Goal: Find specific fact: Find specific fact

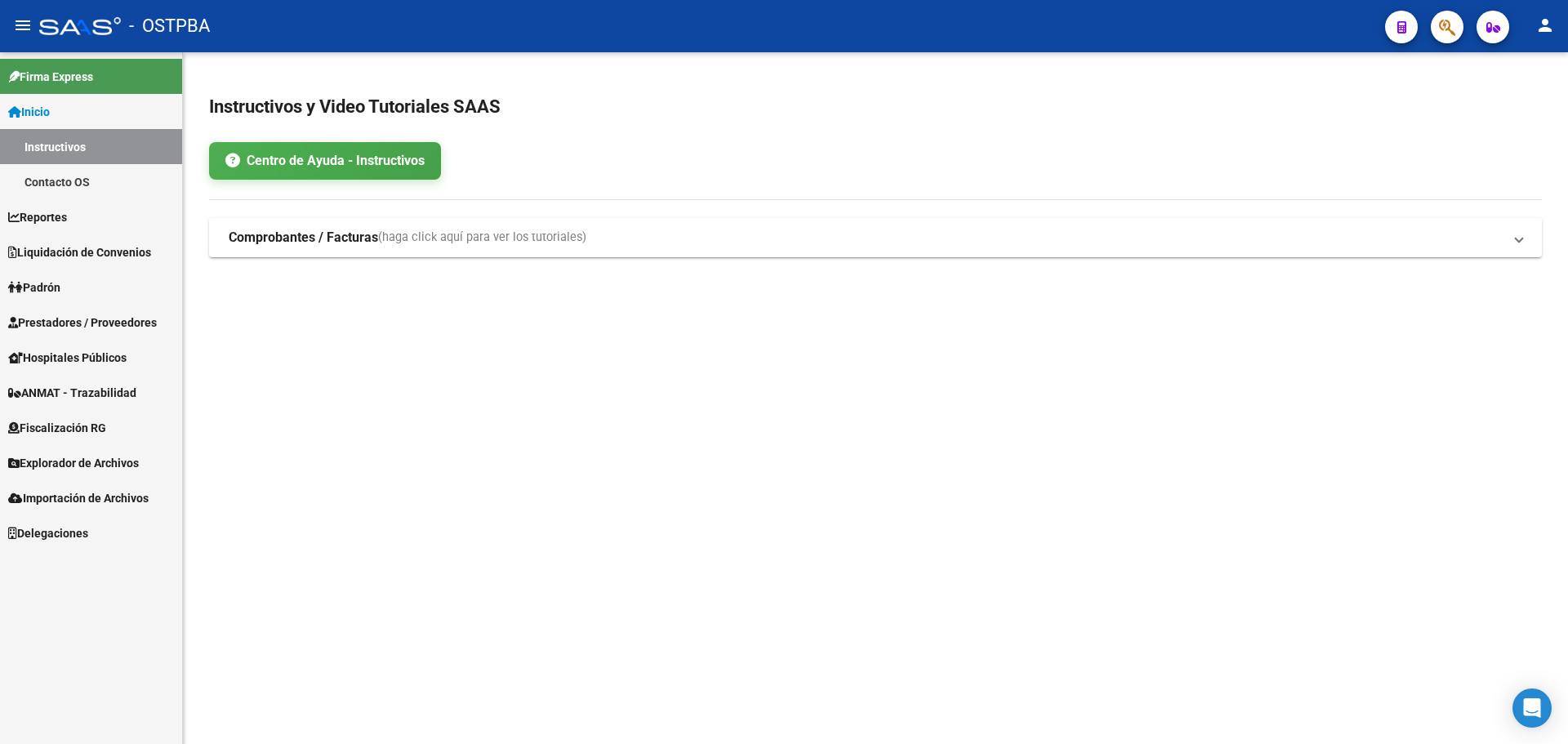
click at [113, 286] on link "Padrón" at bounding box center [91, 288] width 182 height 35
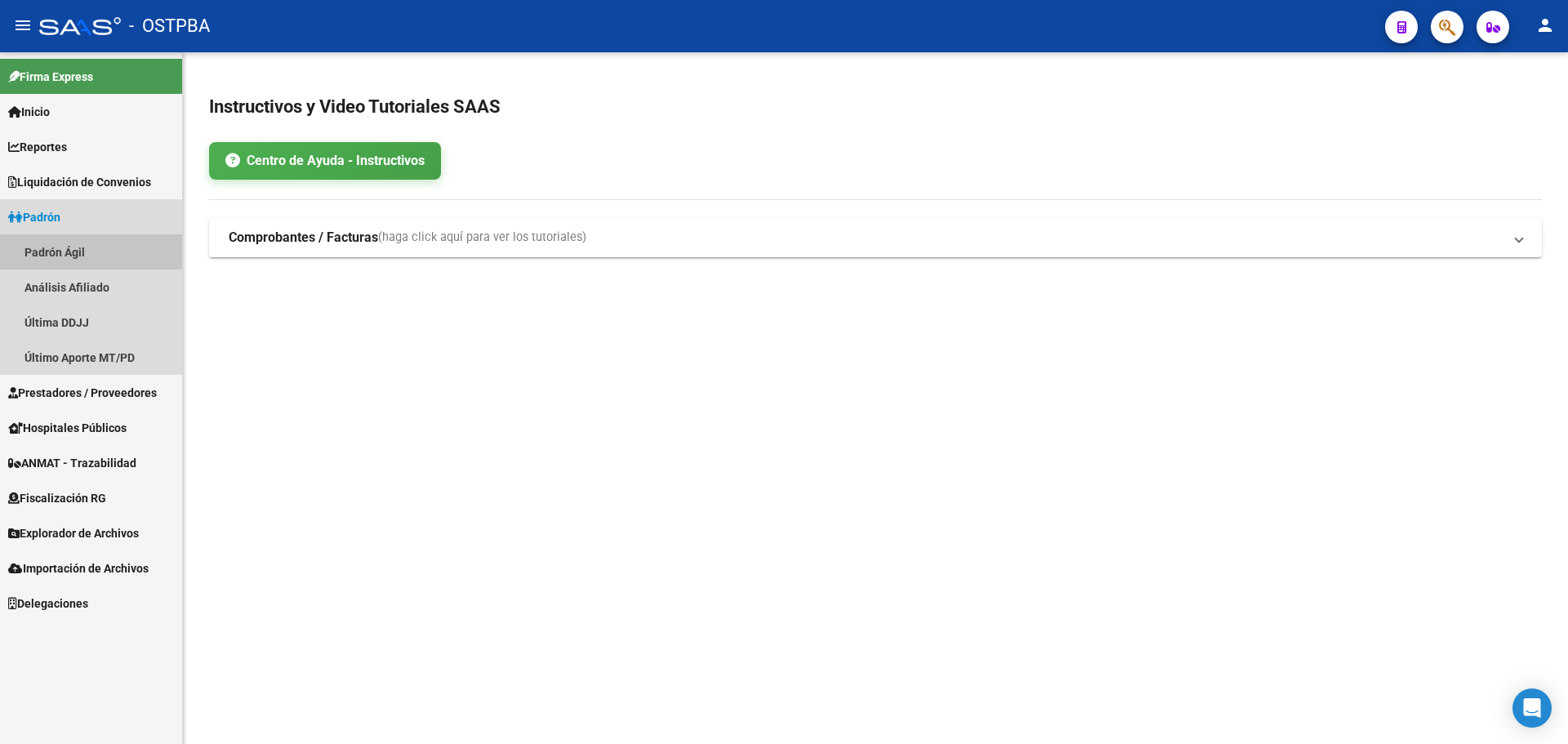
click at [90, 264] on link "Padrón Ágil" at bounding box center [91, 252] width 182 height 35
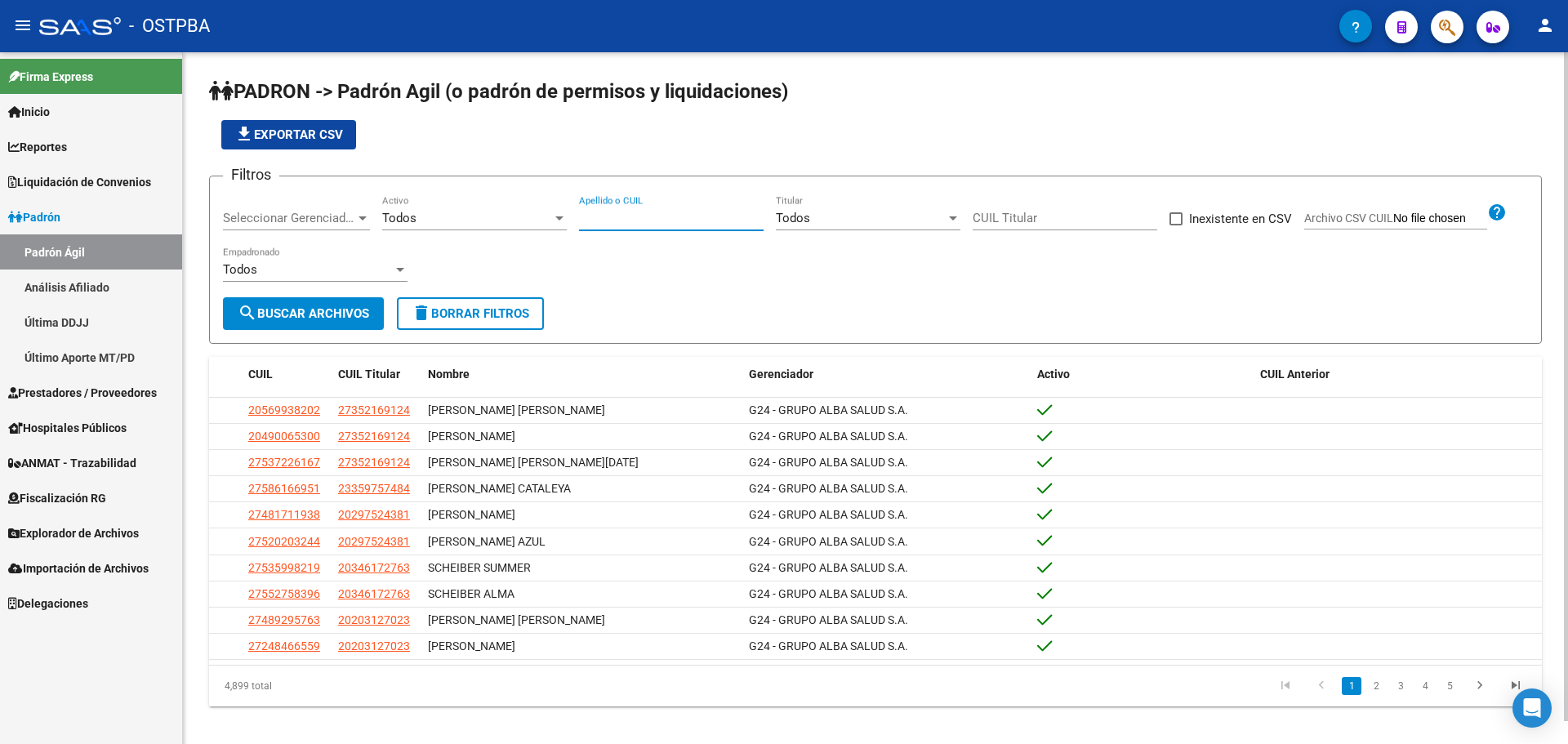
paste input "36614929"
type input "36614929"
click at [305, 309] on span "search Buscar Archivos" at bounding box center [303, 314] width 132 height 15
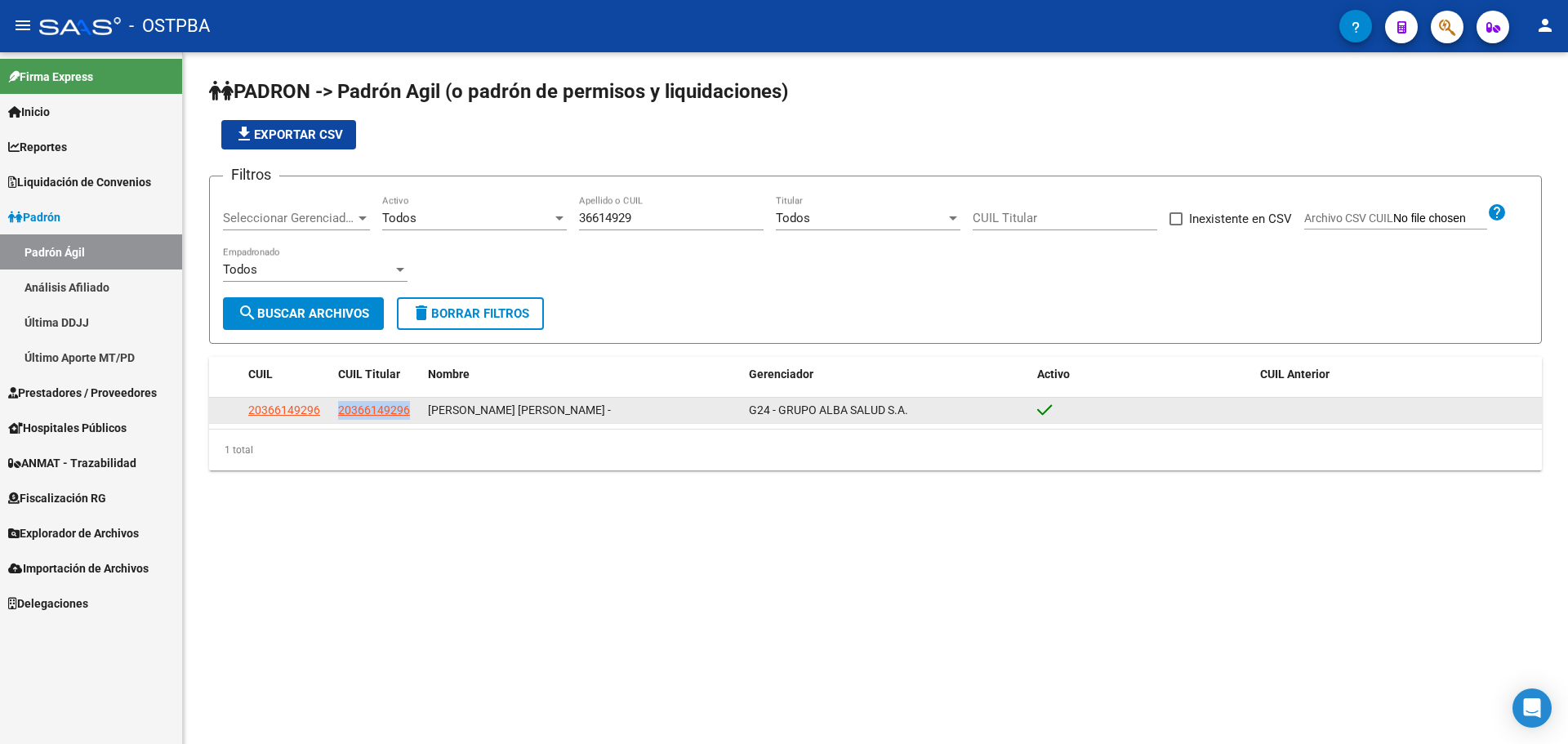
drag, startPoint x: 413, startPoint y: 417, endPoint x: 330, endPoint y: 421, distance: 83.1
click at [330, 421] on div "20366149296 20366149296 [PERSON_NAME] [PERSON_NAME] - G24 - GRUPO ALBA SALUD S.…" at bounding box center [875, 411] width 1333 height 26
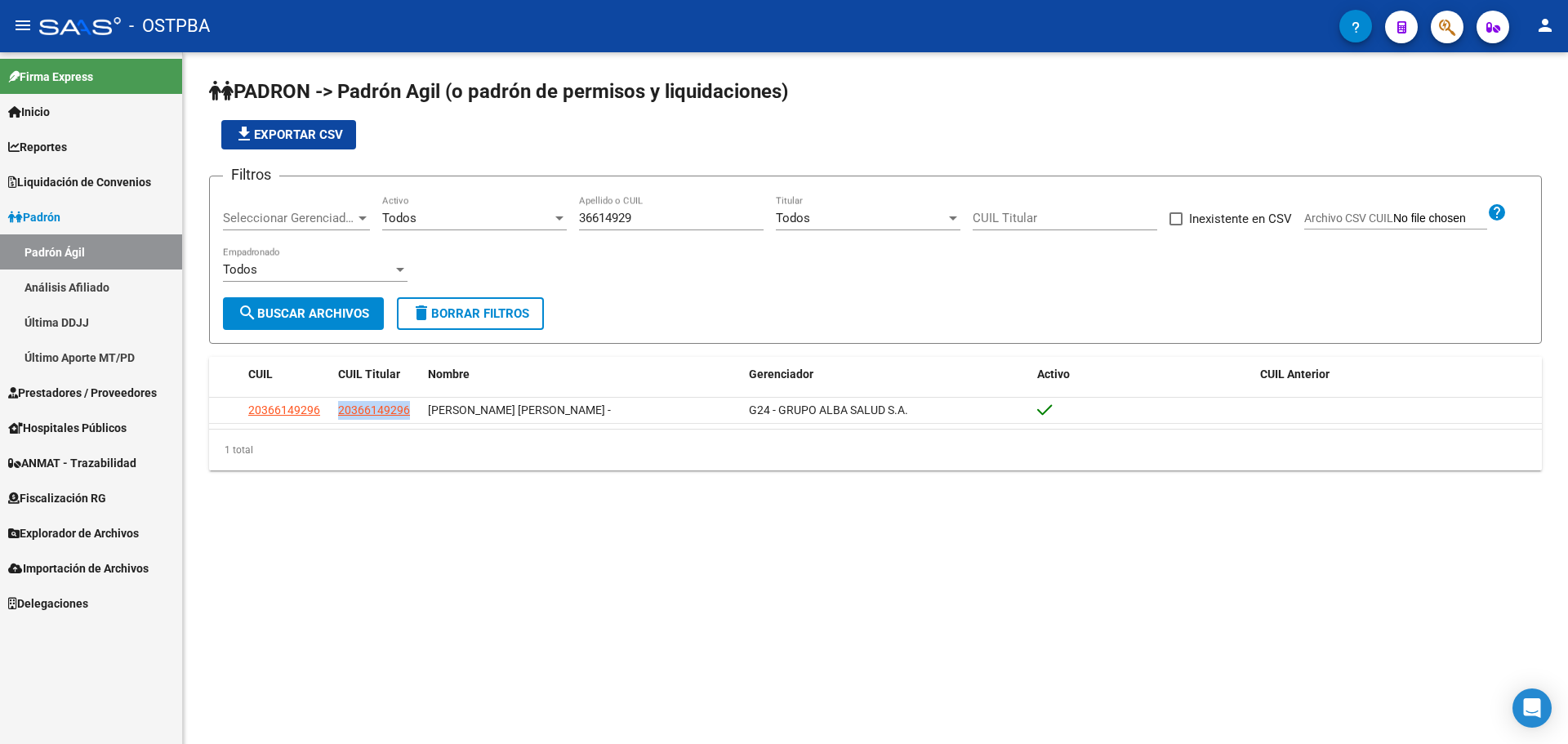
copy div "20366149296"
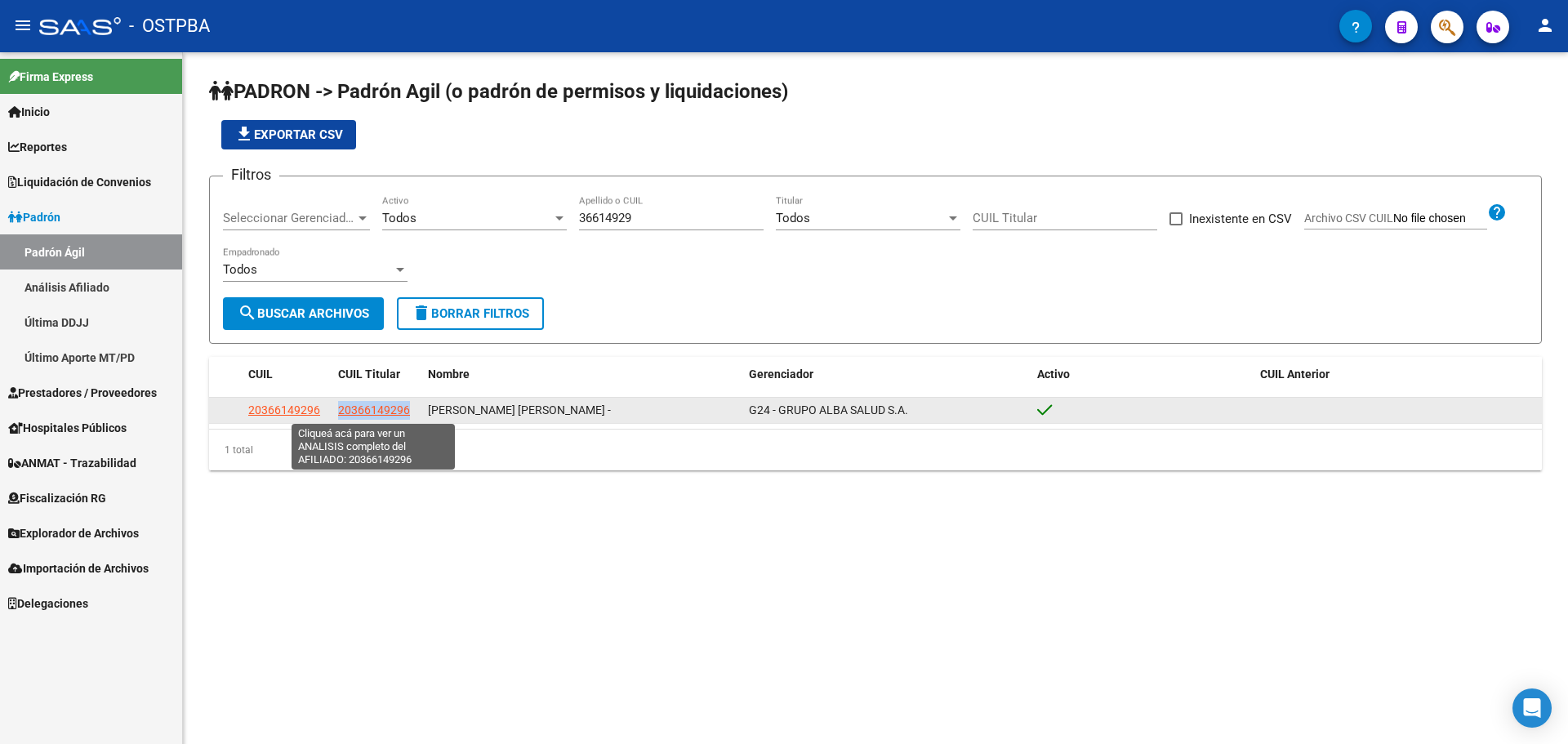
click at [404, 411] on span "20366149296" at bounding box center [373, 410] width 71 height 13
copy div "20366149296"
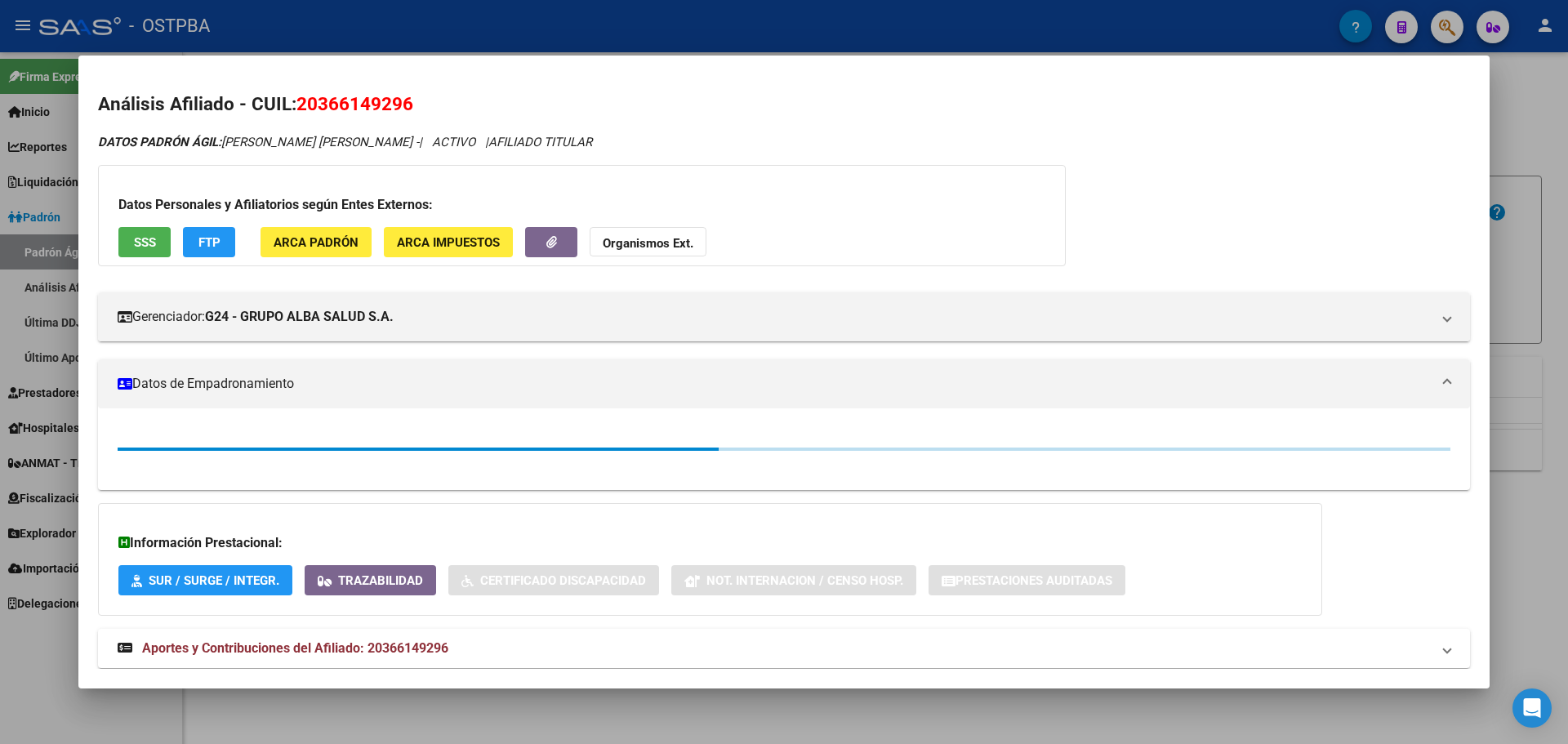
click at [372, 112] on span "20366149296" at bounding box center [355, 103] width 117 height 21
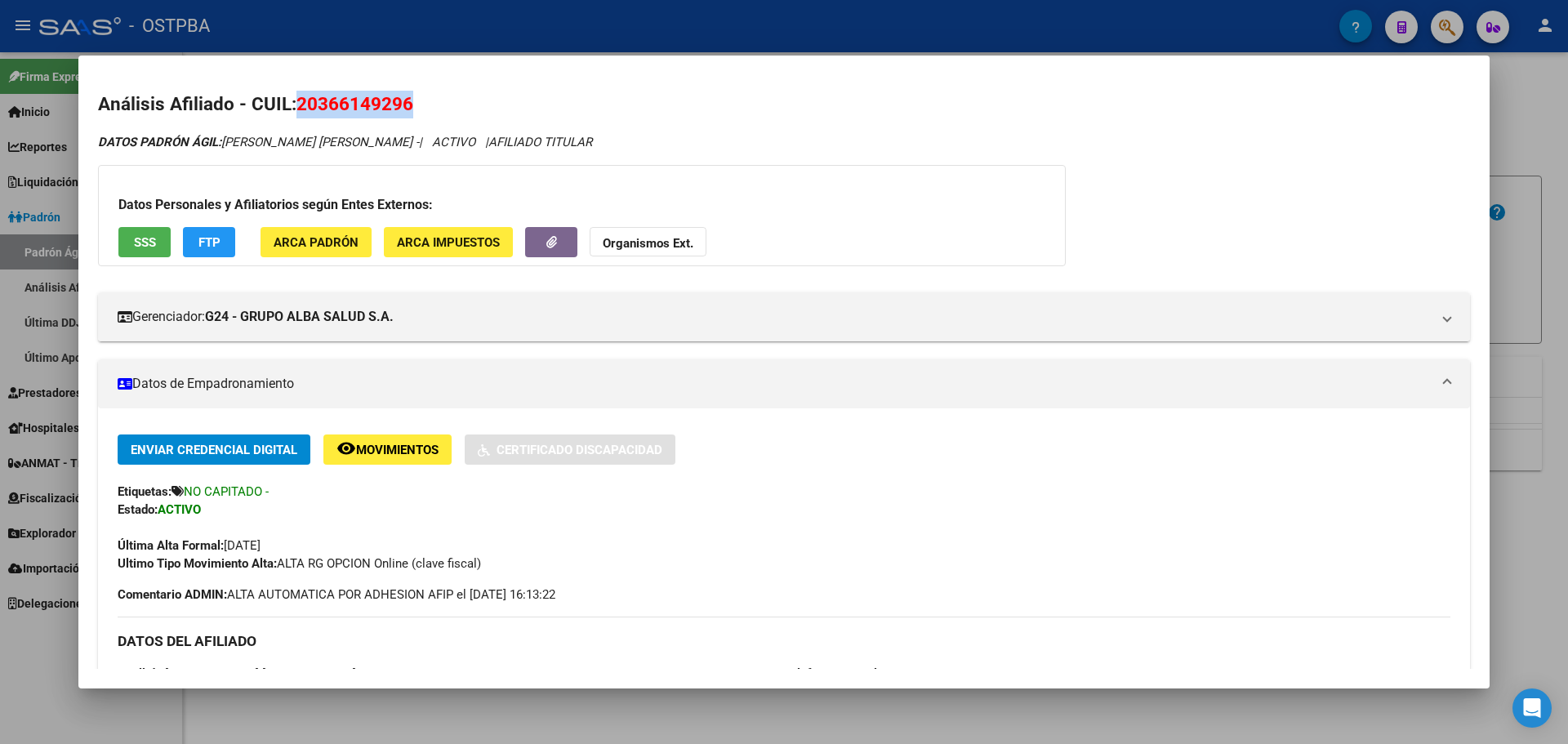
copy span "20366149296"
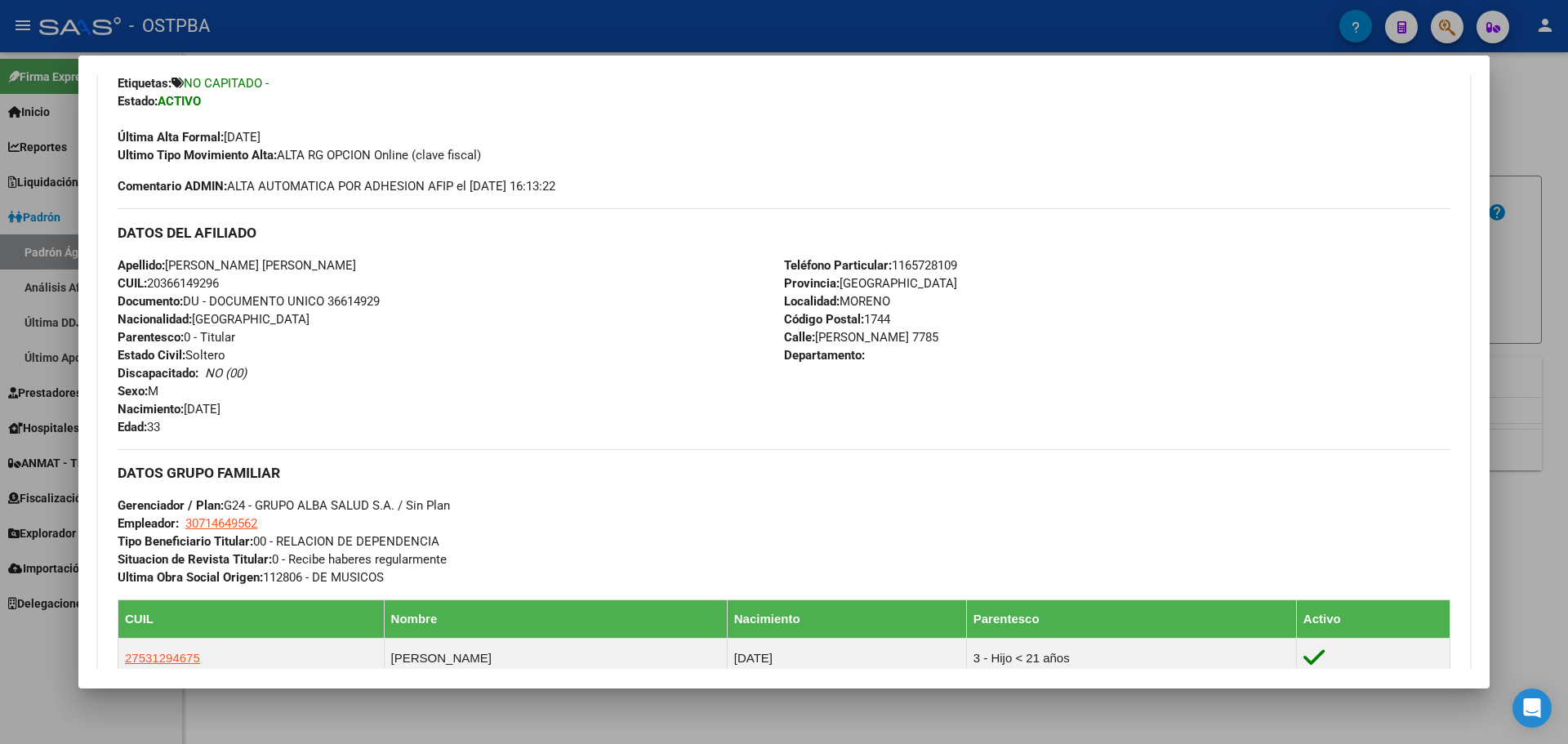
scroll to position [490, 0]
